Goal: Transaction & Acquisition: Purchase product/service

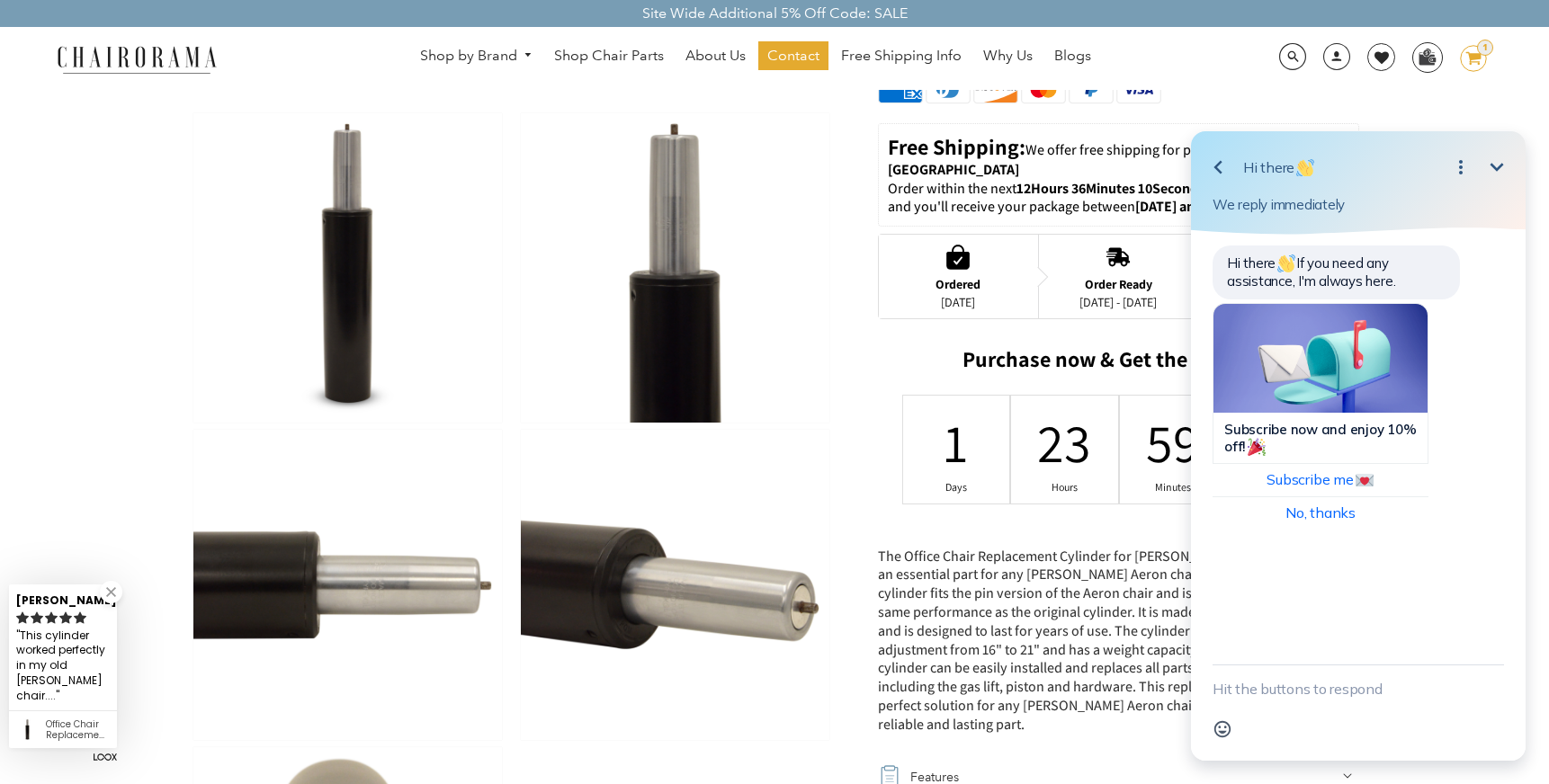
scroll to position [575, 0]
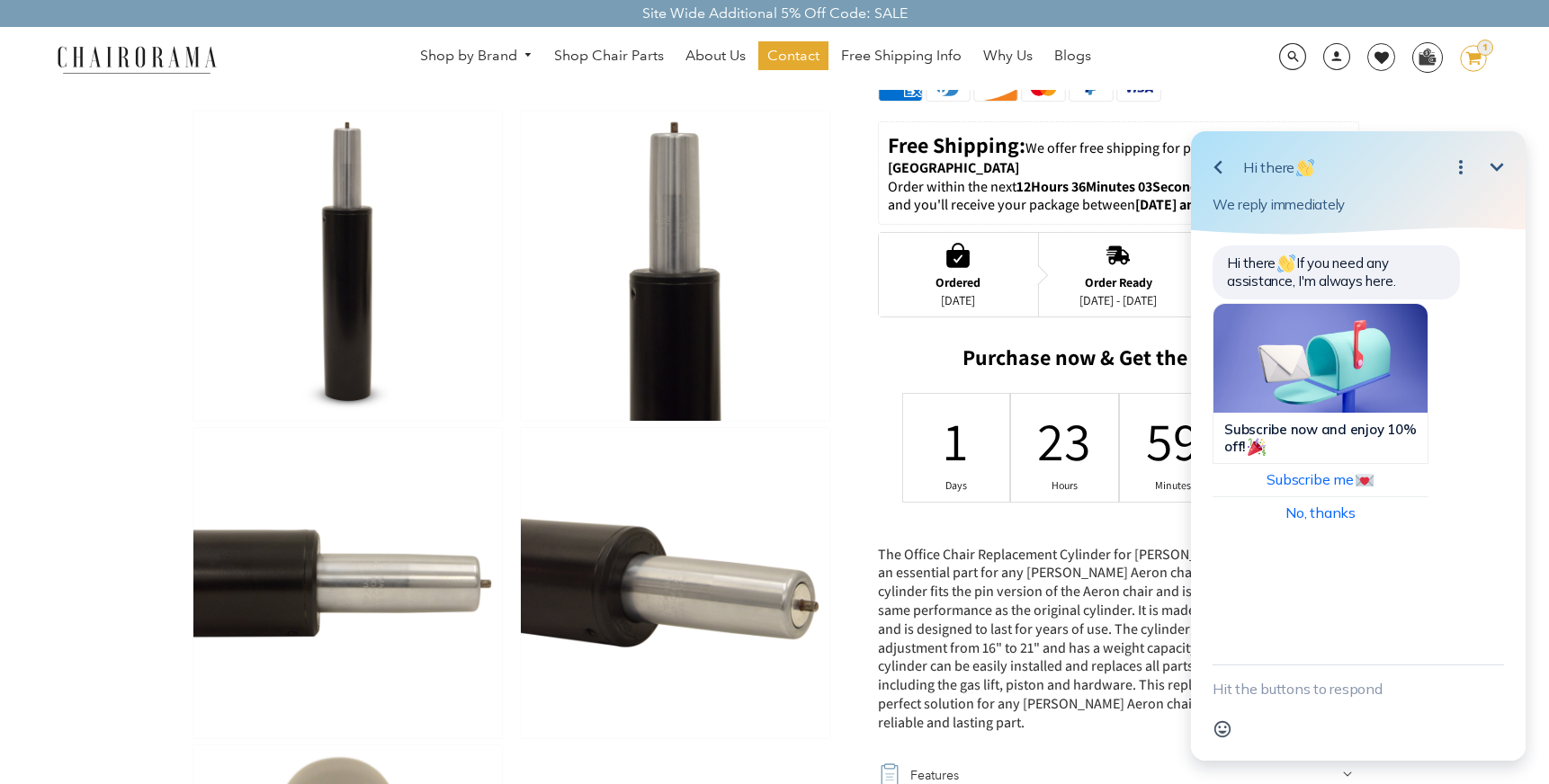
click at [1495, 168] on icon "Minimize" at bounding box center [1497, 166] width 13 height 8
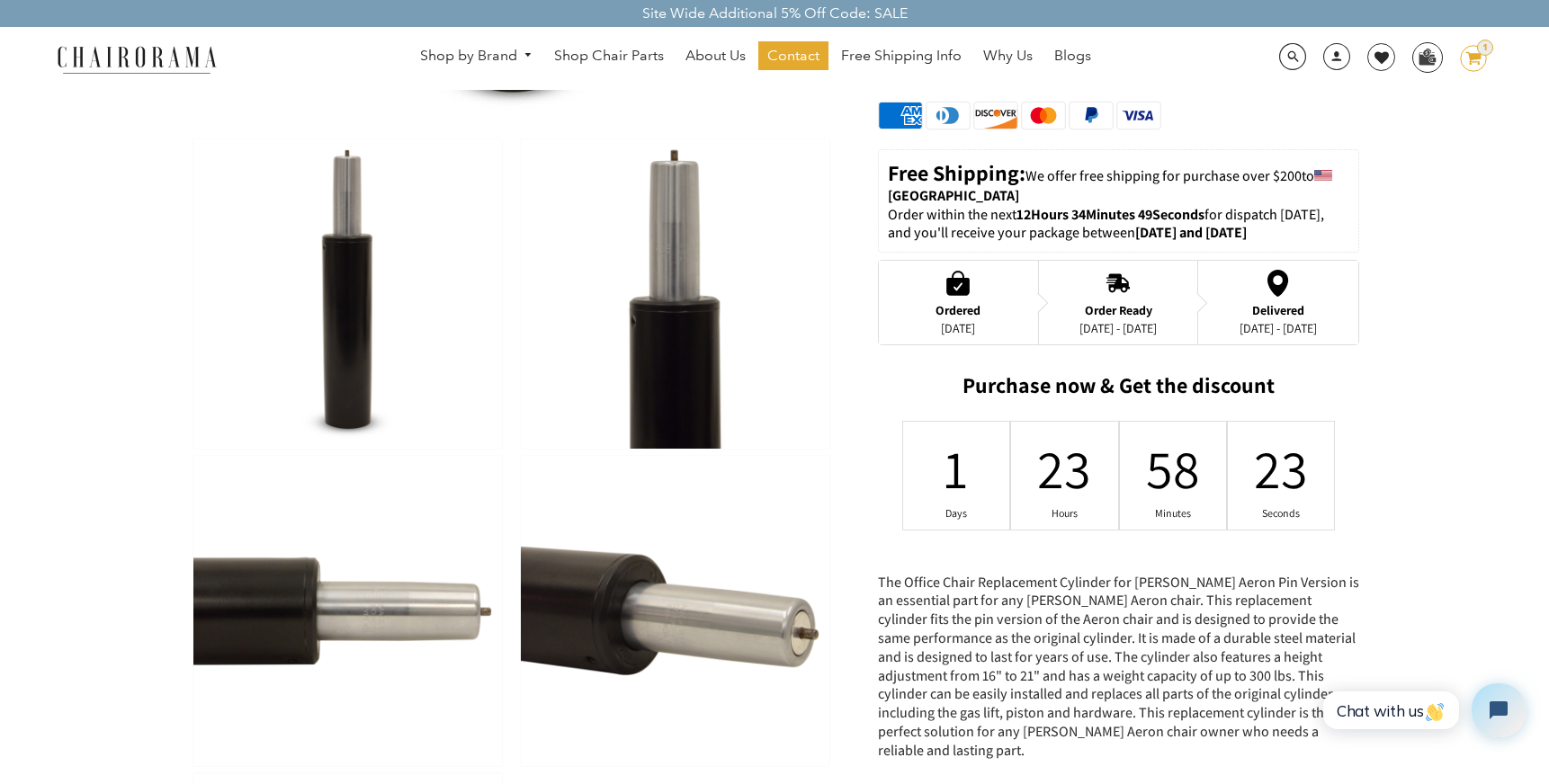
scroll to position [0, 0]
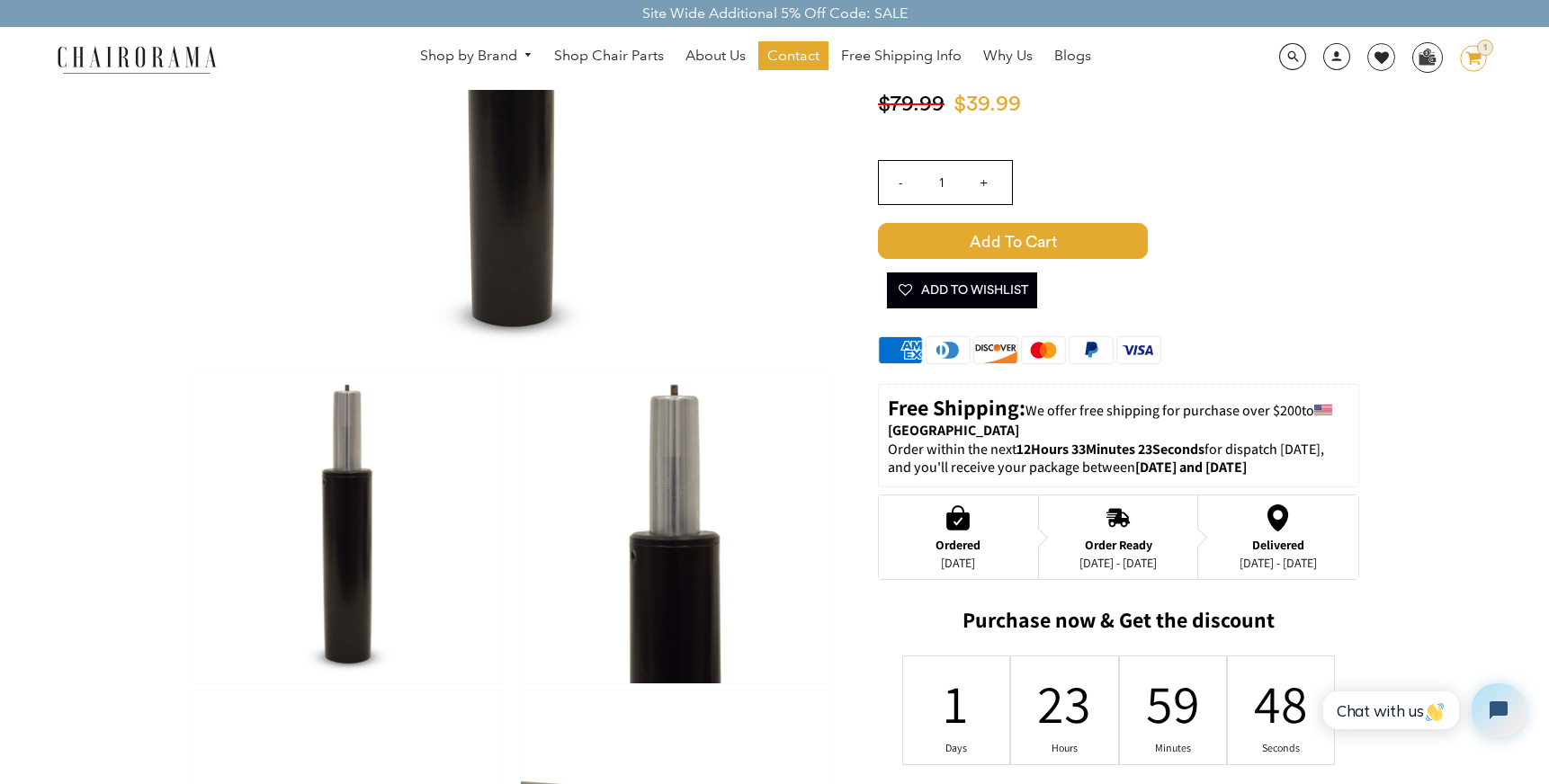
scroll to position [313, 0]
click at [667, 610] on img at bounding box center [675, 528] width 309 height 309
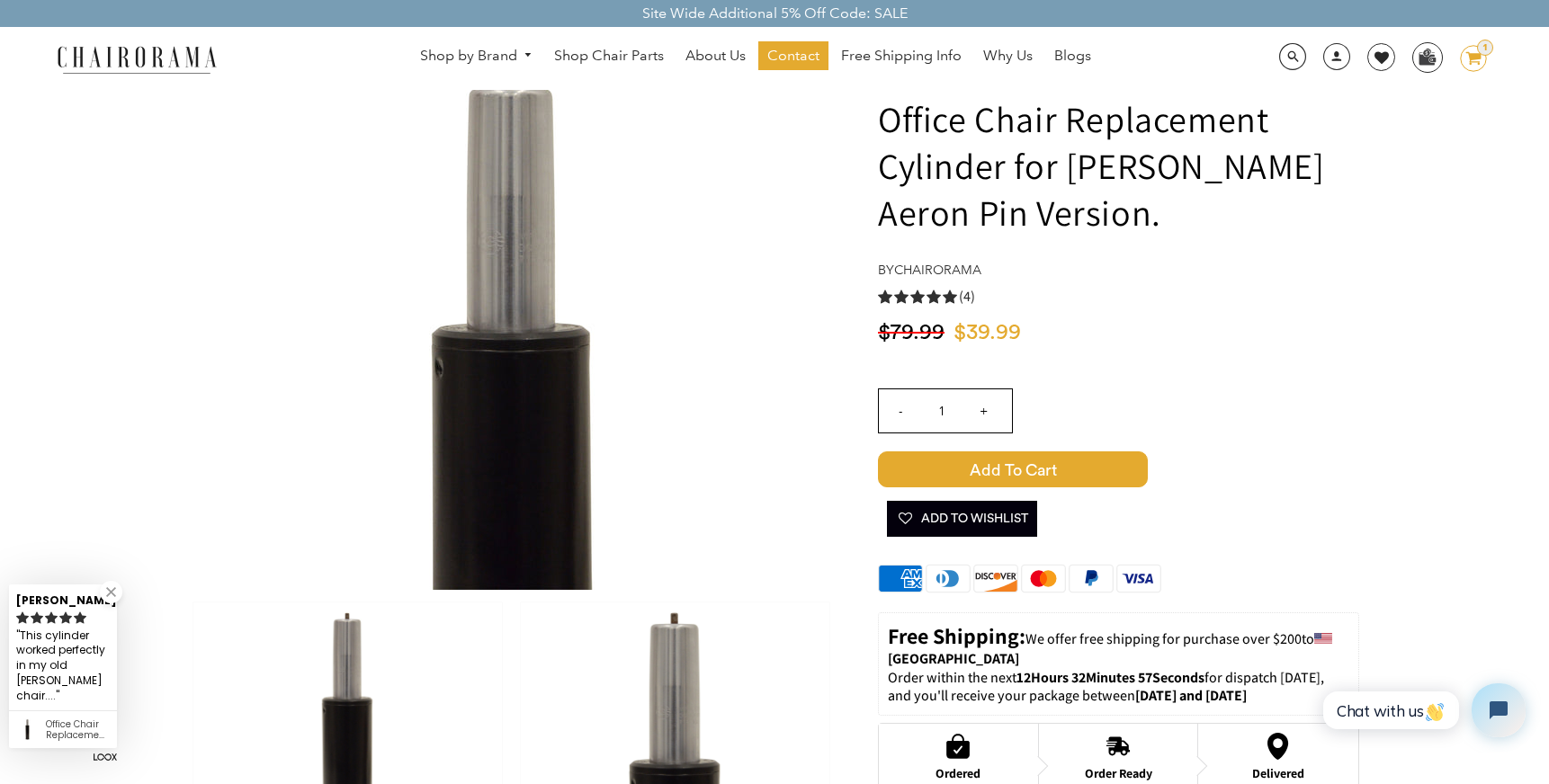
scroll to position [0, 0]
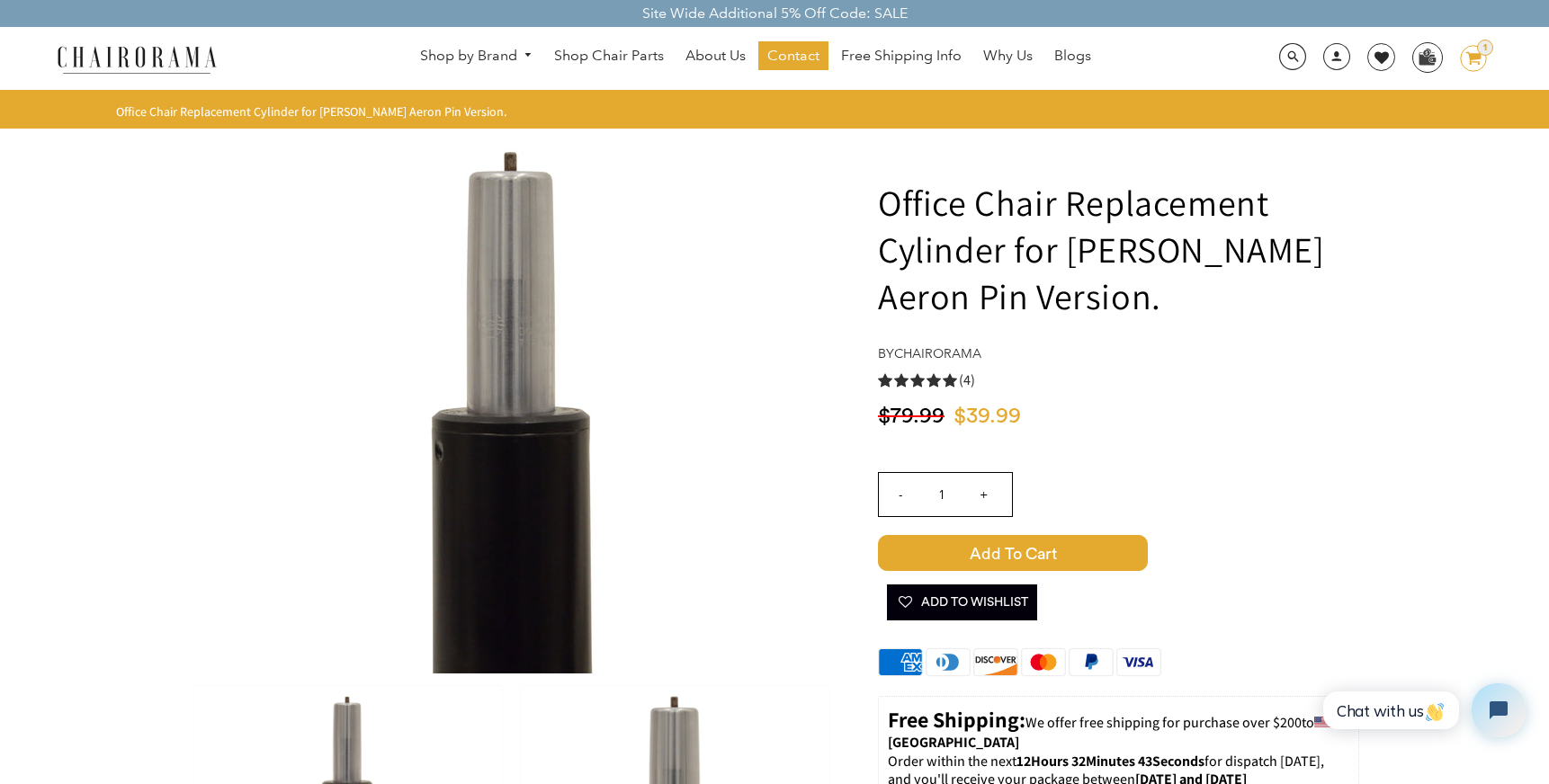
click at [968, 559] on span "Add to Cart" at bounding box center [1013, 553] width 270 height 36
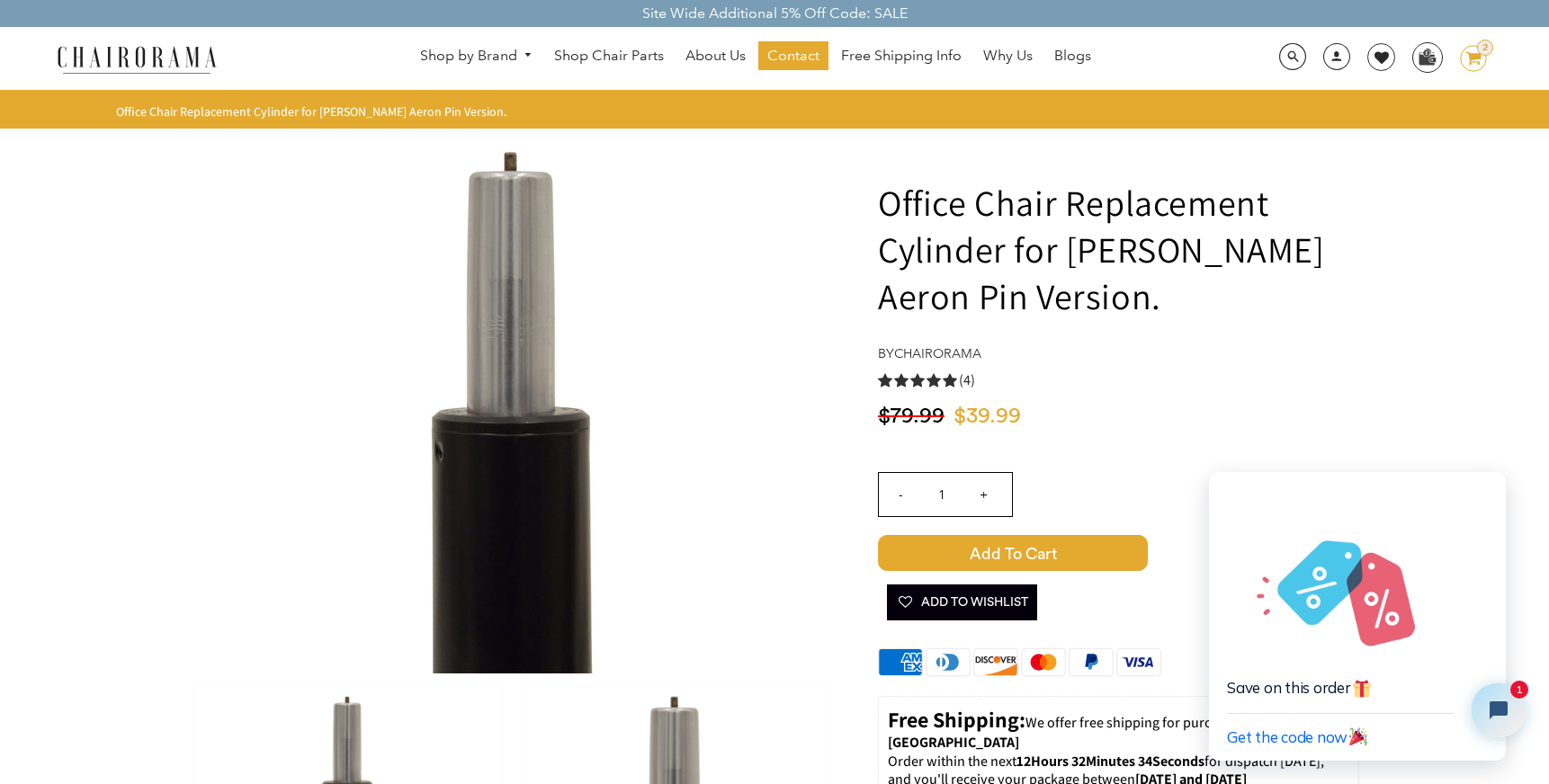
click at [1471, 56] on icon at bounding box center [1473, 58] width 15 height 13
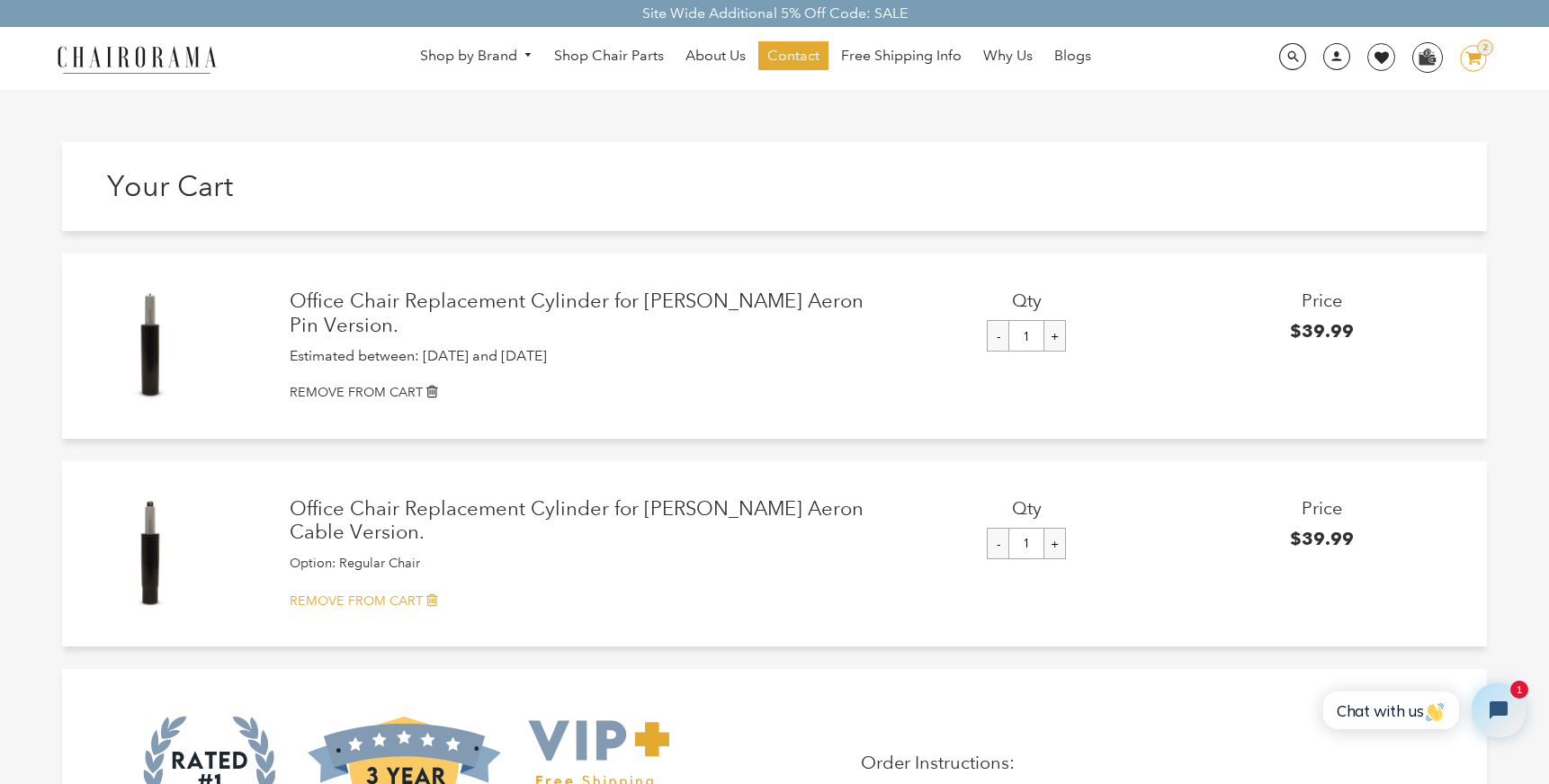
click at [426, 593] on icon at bounding box center [432, 600] width 12 height 14
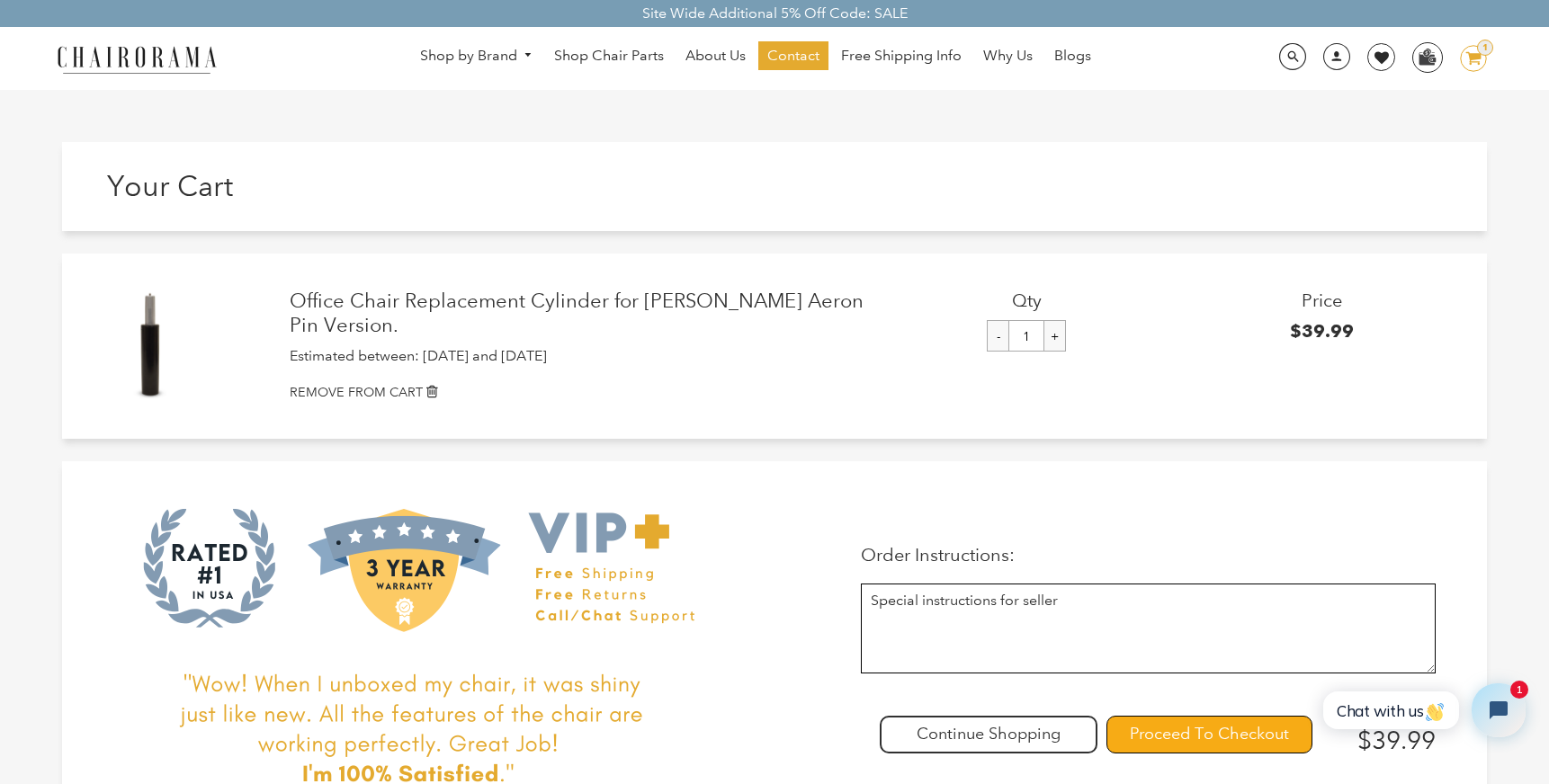
click at [1153, 733] on input "Proceed To Checkout" at bounding box center [1209, 735] width 206 height 38
